Goal: Information Seeking & Learning: Learn about a topic

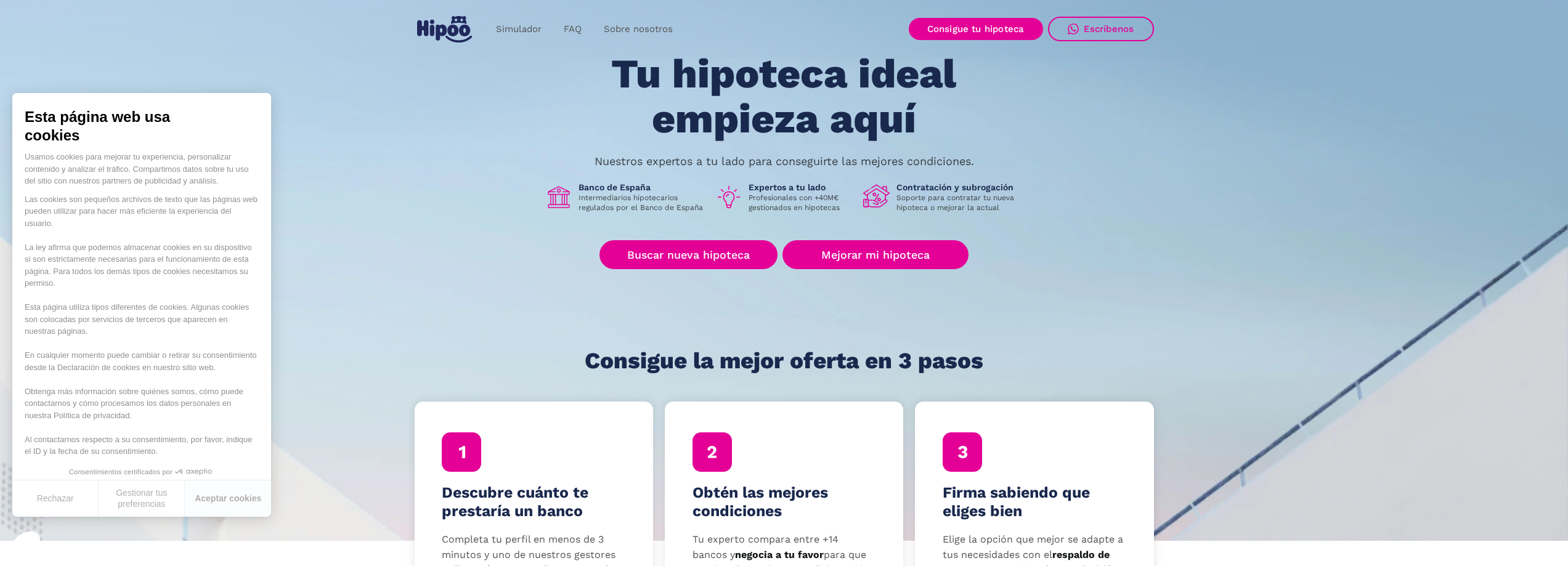
scroll to position [185, 0]
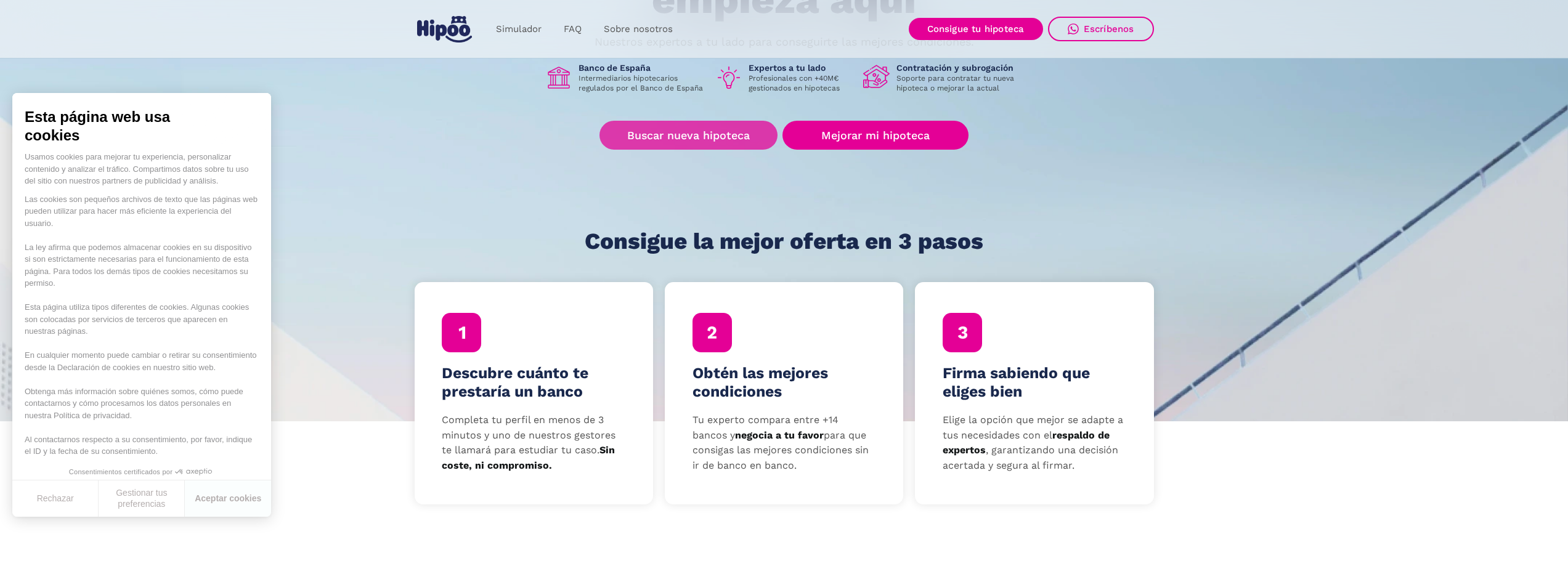
click at [693, 137] on link "Buscar nueva hipoteca" at bounding box center [688, 135] width 178 height 29
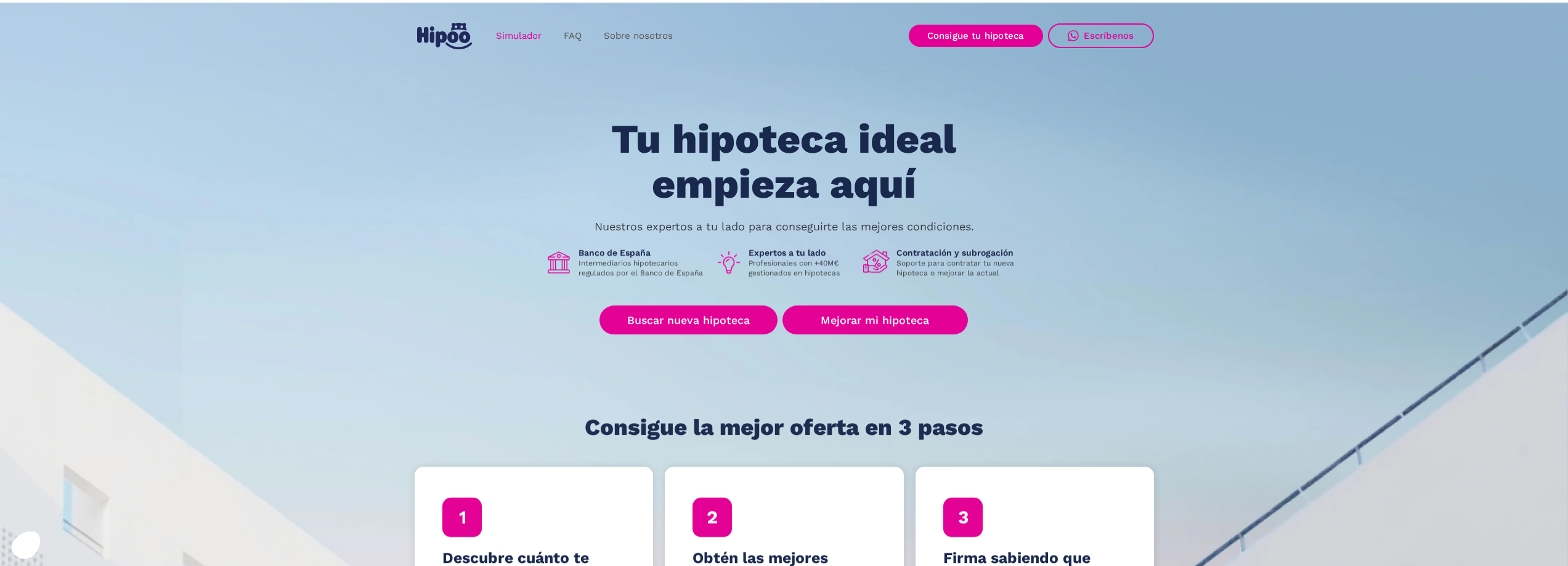
click at [518, 30] on link "Simulador" at bounding box center [518, 35] width 68 height 24
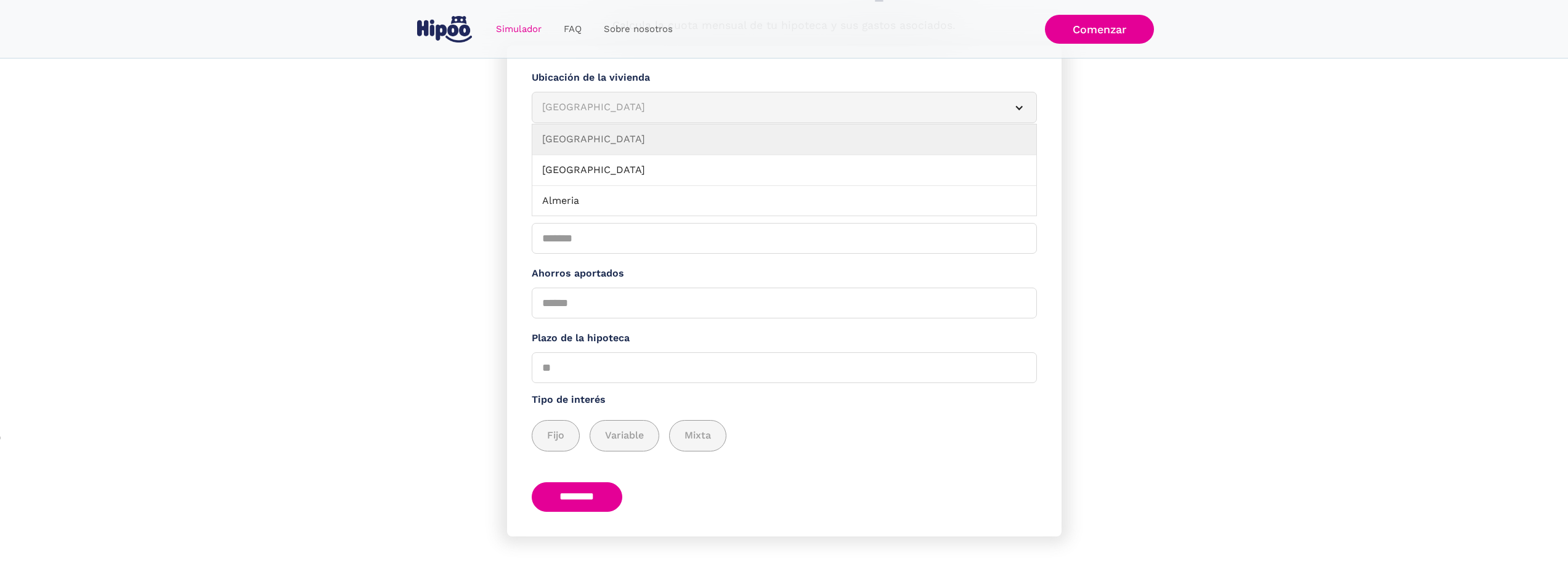
scroll to position [159, 0]
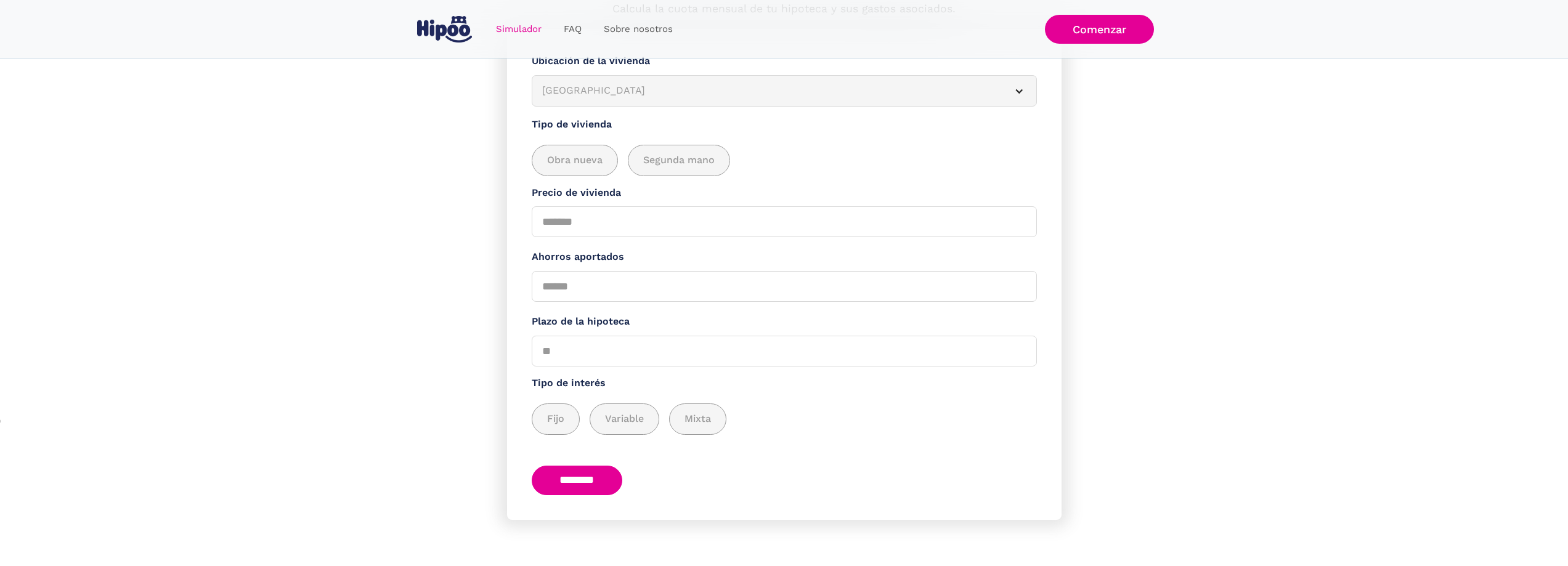
click at [433, 277] on section "**********" at bounding box center [784, 297] width 1568 height 537
click at [460, 38] on img "home" at bounding box center [444, 29] width 55 height 26
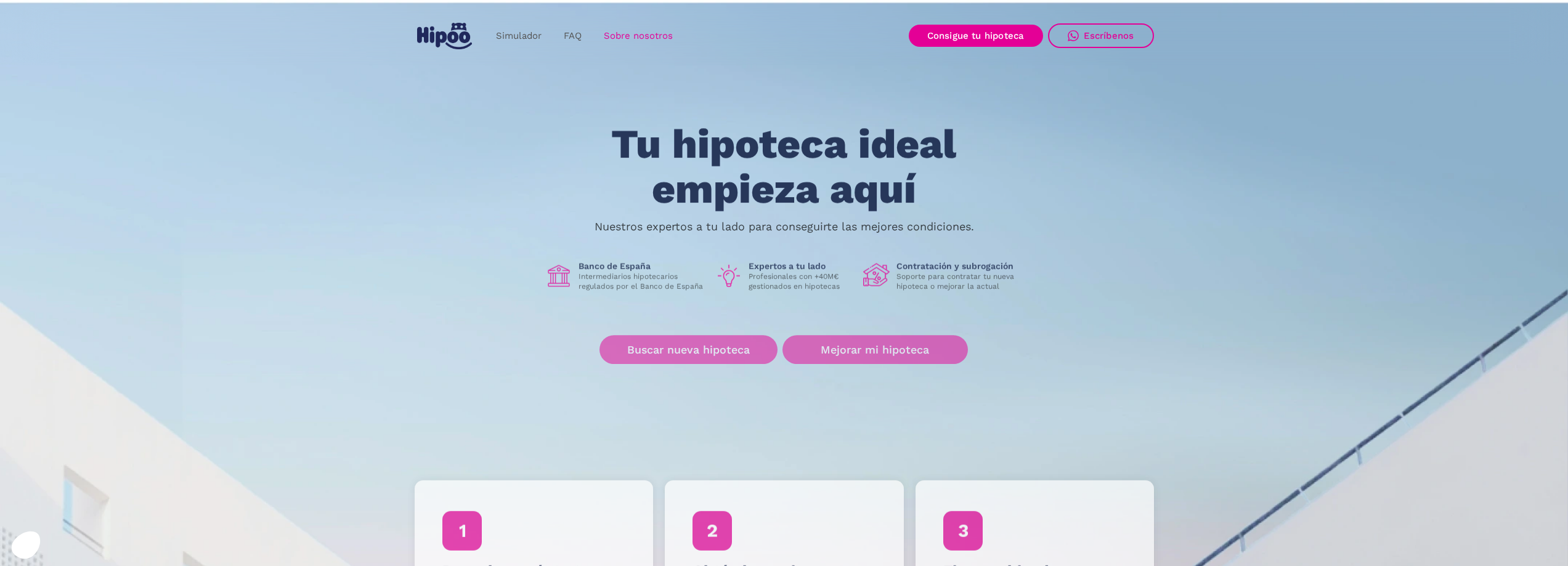
click at [617, 35] on link "Sobre nosotros" at bounding box center [639, 35] width 91 height 24
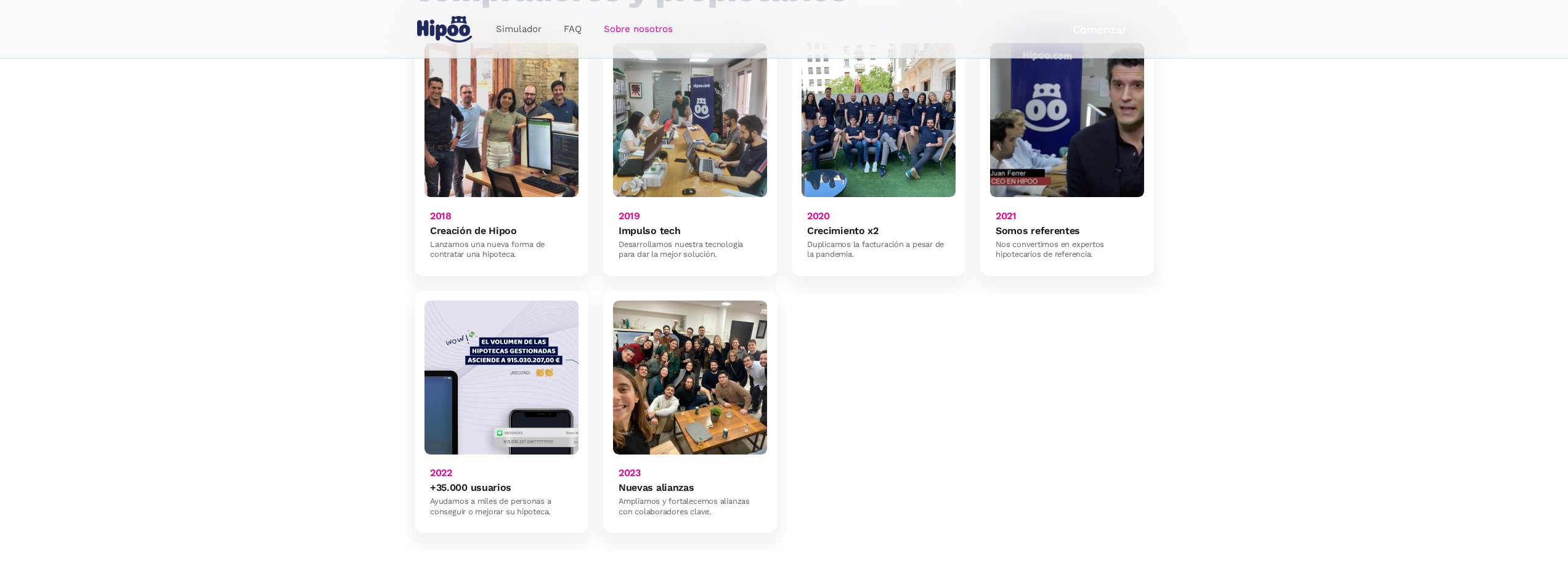
scroll to position [739, 0]
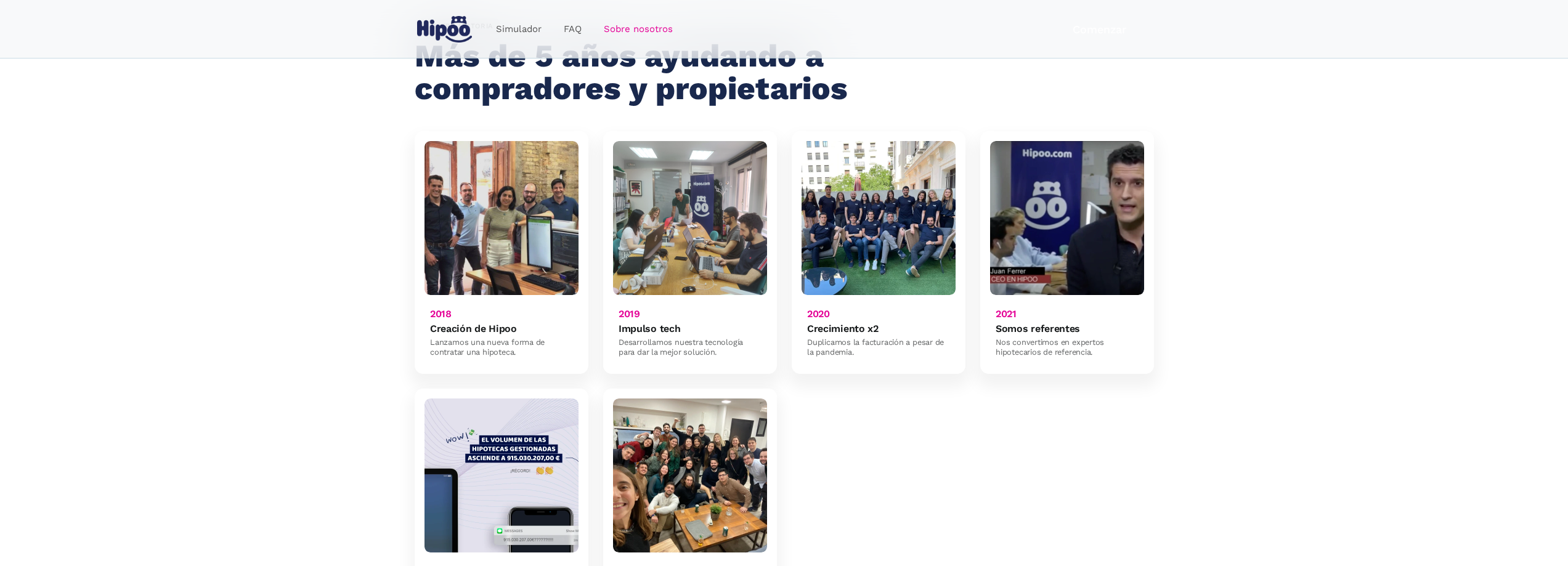
click at [454, 23] on img "home" at bounding box center [444, 29] width 55 height 26
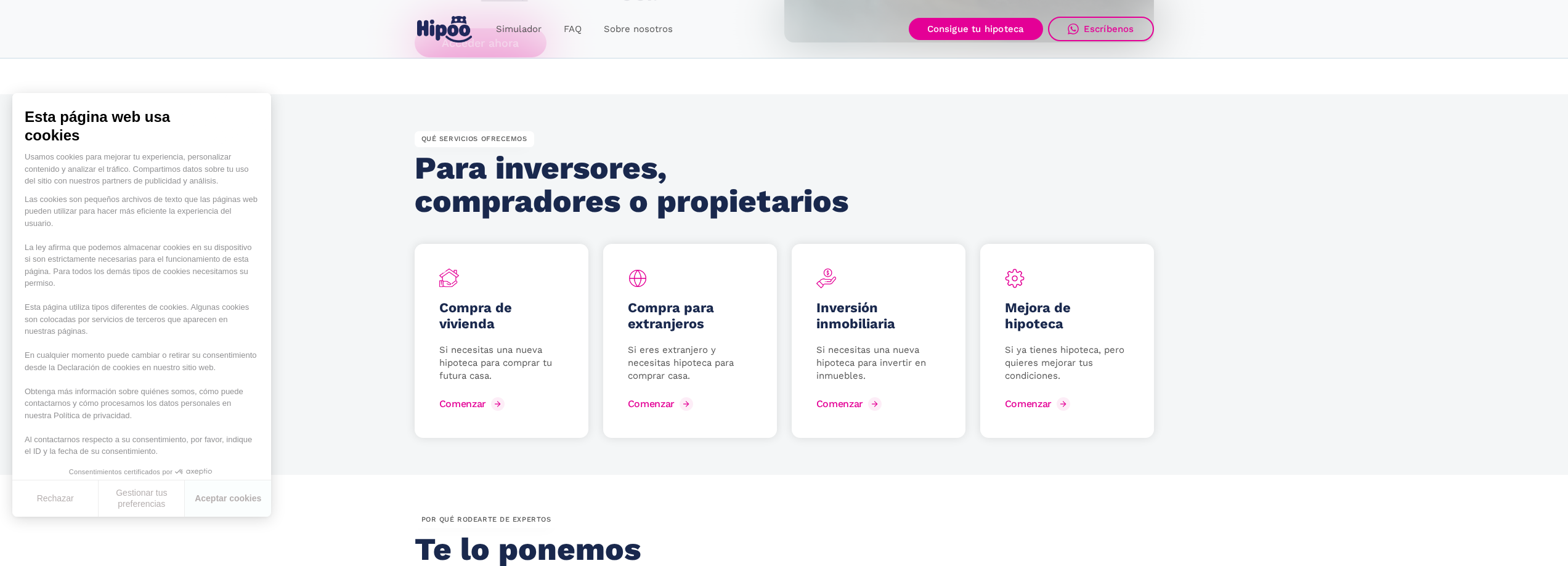
scroll to position [1539, 0]
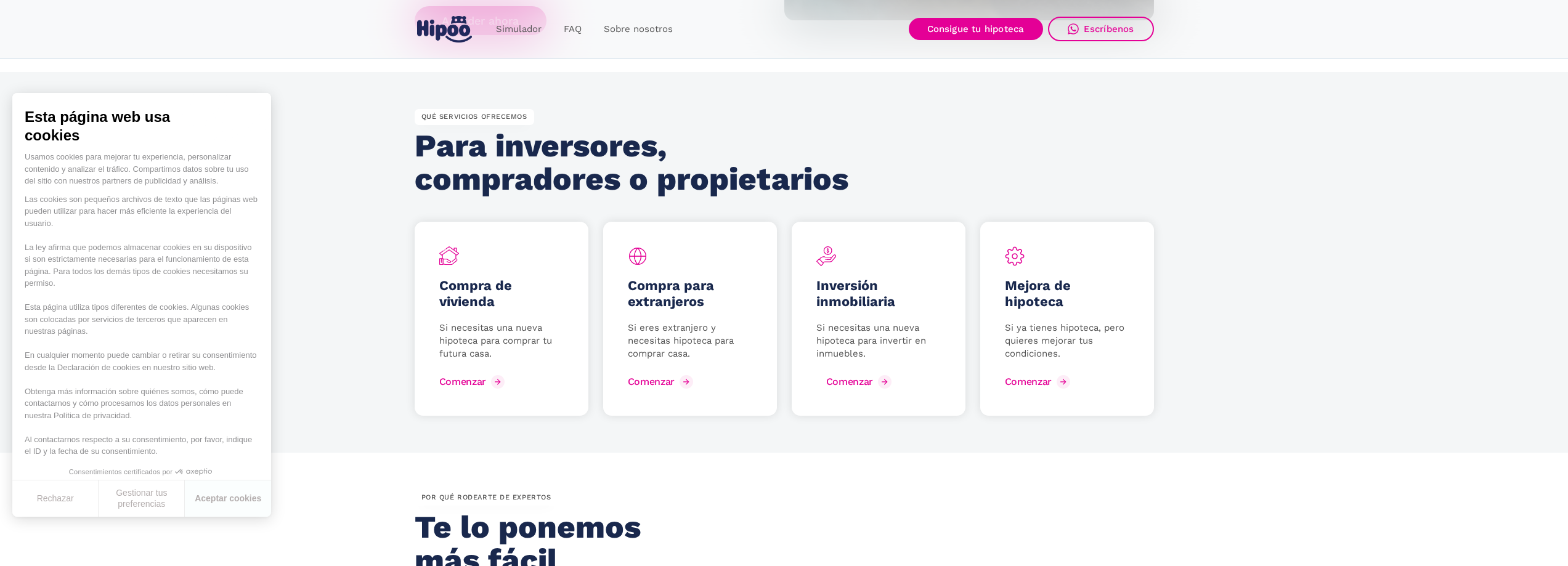
click at [834, 385] on div "Comenzar" at bounding box center [849, 381] width 47 height 12
